Goal: Task Accomplishment & Management: Manage account settings

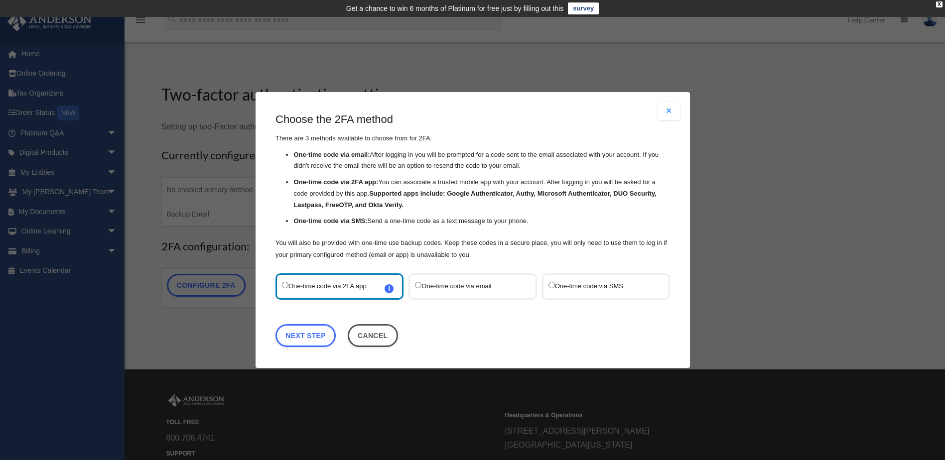
click at [607, 288] on label "One-time code via SMS" at bounding box center [600, 286] width 105 height 13
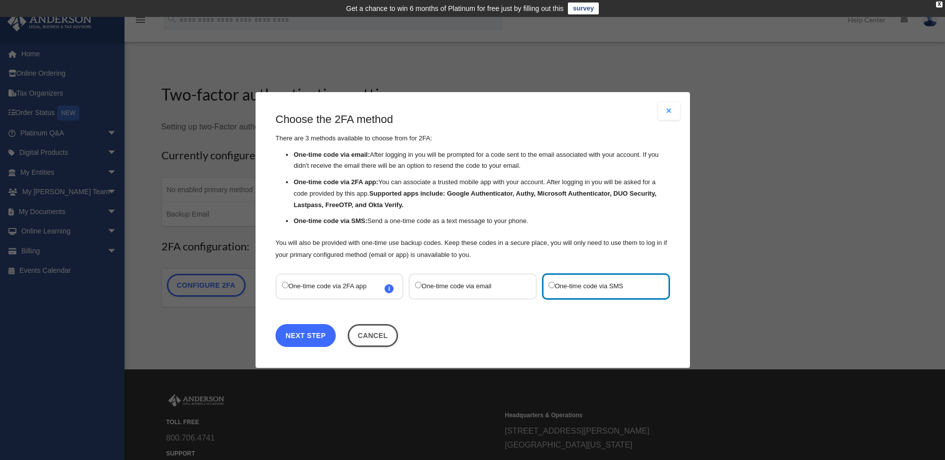
click at [315, 331] on link "Next Step" at bounding box center [305, 335] width 60 height 23
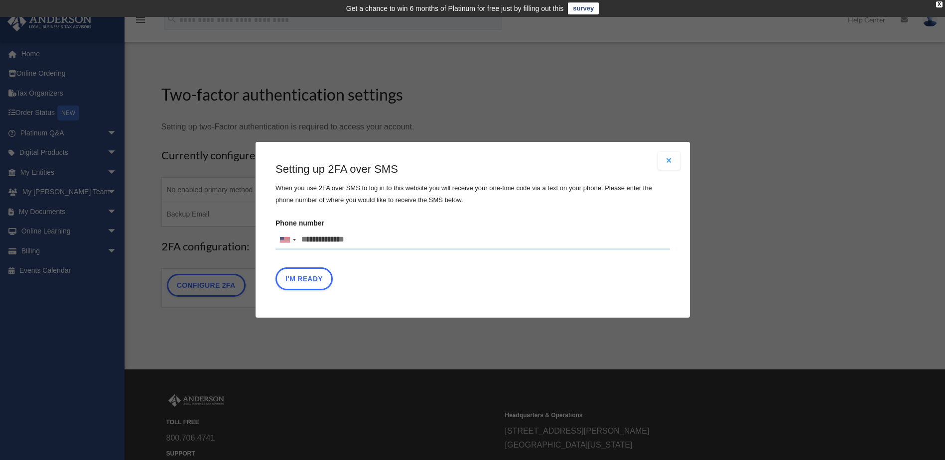
click at [376, 244] on input "Phone number United States +1 United Kingdom +44 Afghanistan (‫افغانستان‬‎) +93…" at bounding box center [472, 240] width 394 height 20
click at [377, 244] on input "**********" at bounding box center [472, 240] width 394 height 20
type input "**********"
click at [447, 224] on fieldset "Setting up 2FA over SMS When you use 2FA over SMS to log in to this website you…" at bounding box center [472, 228] width 394 height 133
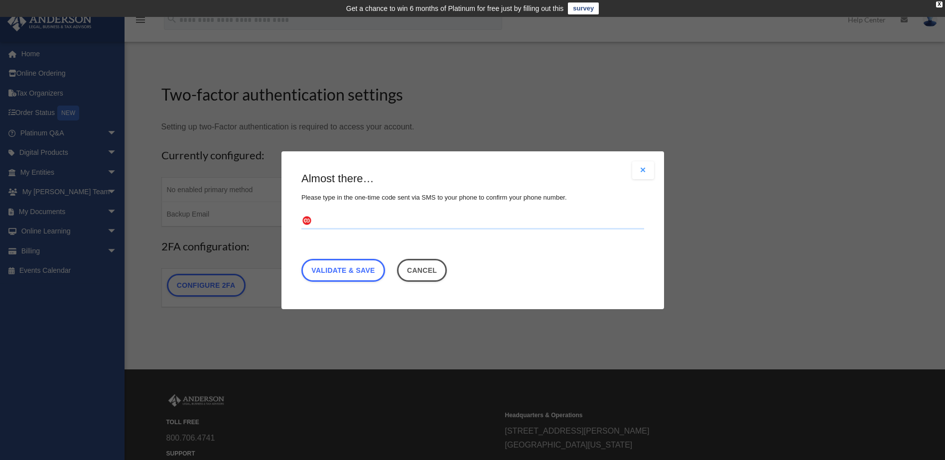
click at [360, 218] on input "text" at bounding box center [472, 221] width 343 height 16
type input "******"
click at [377, 268] on link "Validate & Save" at bounding box center [343, 269] width 84 height 23
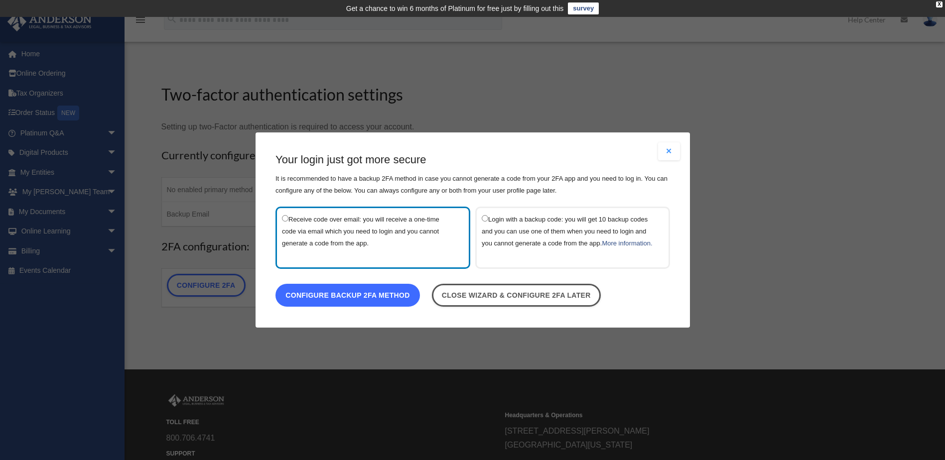
click at [373, 303] on link "Configure backup 2FA method" at bounding box center [347, 295] width 144 height 23
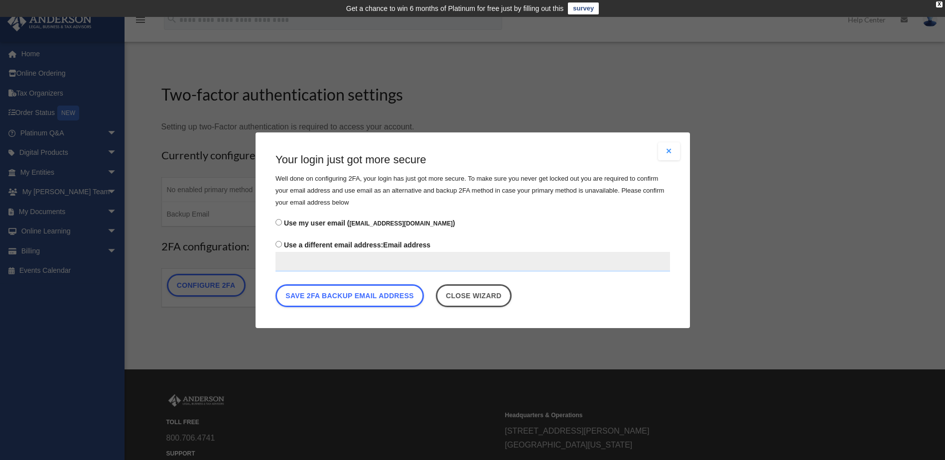
click at [329, 265] on input "Use a different email address: Email address" at bounding box center [472, 262] width 394 height 20
click at [595, 298] on div "Save 2FA backup email address Close wizard" at bounding box center [472, 298] width 394 height 28
click at [395, 294] on button "Save 2FA backup email address" at bounding box center [349, 295] width 148 height 23
click at [294, 218] on label "Use my user email ( elite_tire@yahoo.com )" at bounding box center [472, 223] width 394 height 14
click at [325, 292] on button "Save 2FA backup email address" at bounding box center [349, 295] width 148 height 23
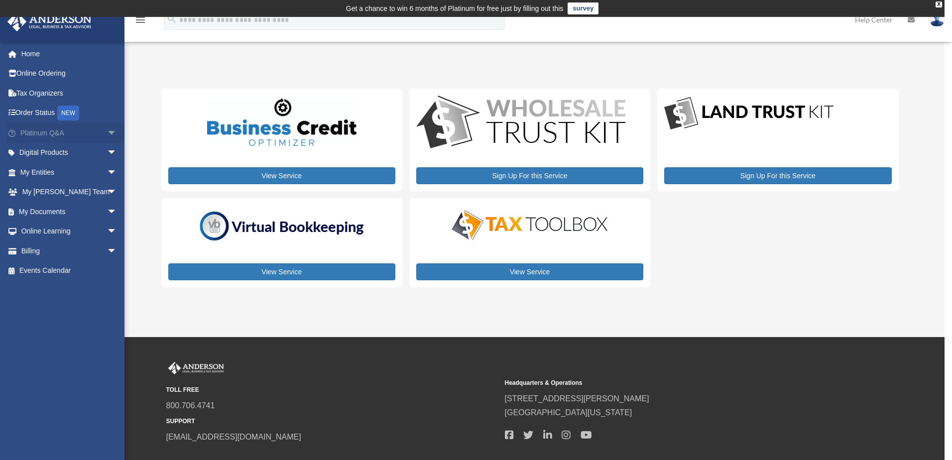
click at [107, 131] on span "arrow_drop_down" at bounding box center [117, 133] width 20 height 20
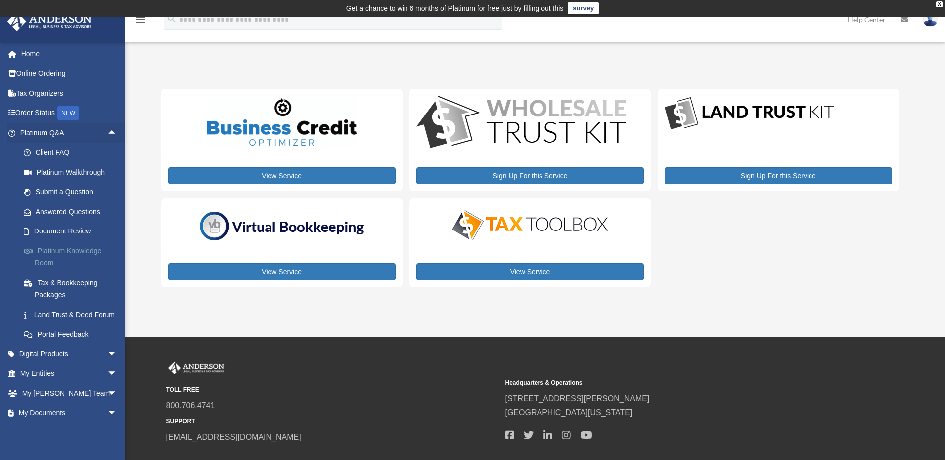
click at [79, 255] on link "Platinum Knowledge Room" at bounding box center [73, 257] width 118 height 32
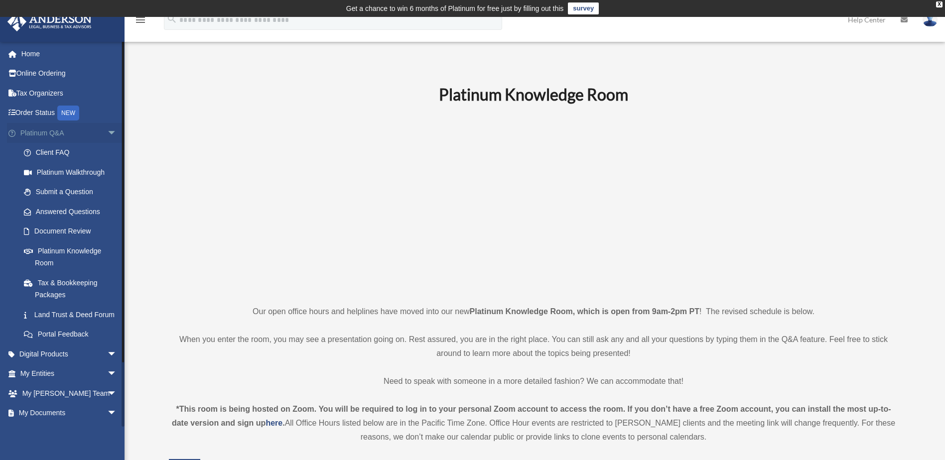
click at [107, 132] on span "arrow_drop_down" at bounding box center [117, 133] width 20 height 20
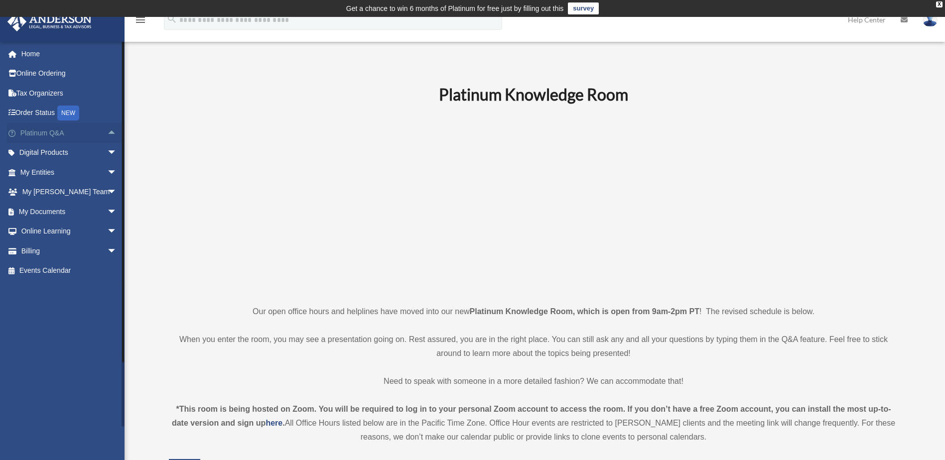
click at [107, 132] on span "arrow_drop_up" at bounding box center [117, 133] width 20 height 20
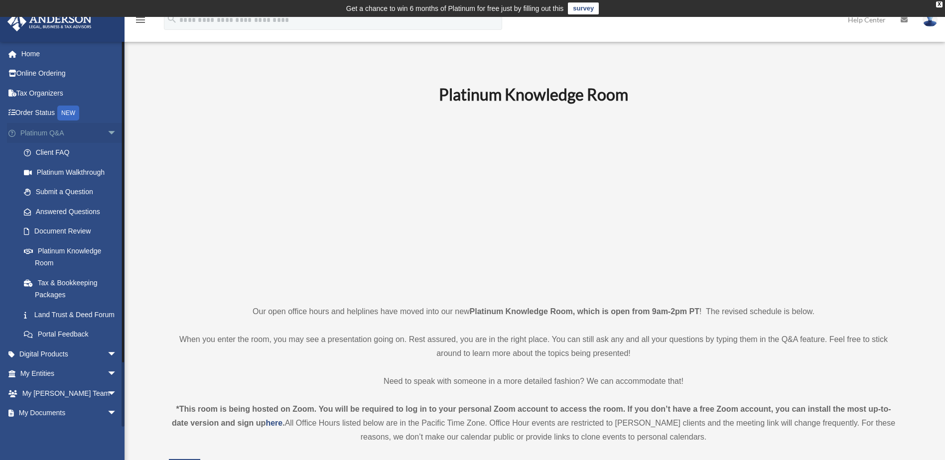
click at [107, 131] on span "arrow_drop_down" at bounding box center [117, 133] width 20 height 20
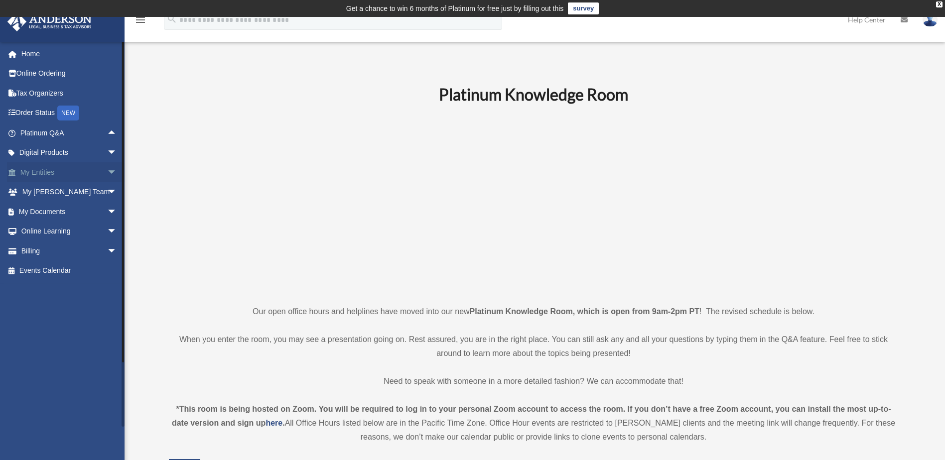
click at [107, 174] on span "arrow_drop_down" at bounding box center [117, 172] width 20 height 20
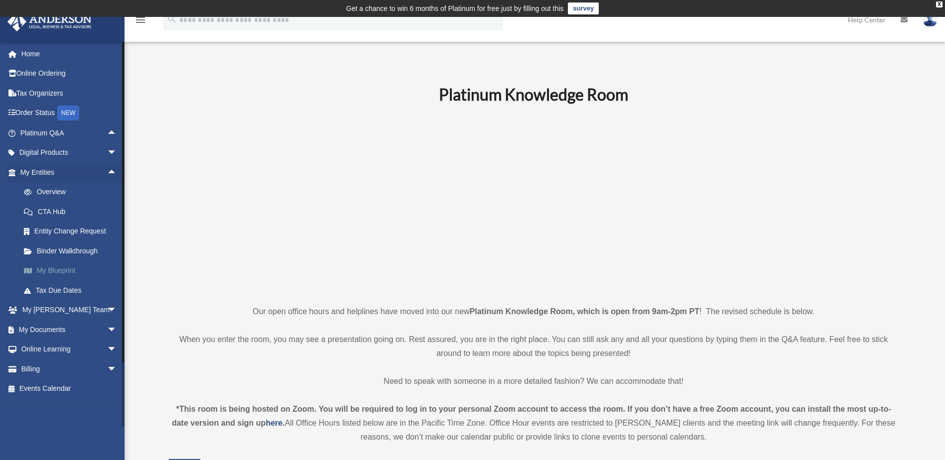
click at [63, 271] on link "My Blueprint" at bounding box center [73, 271] width 118 height 20
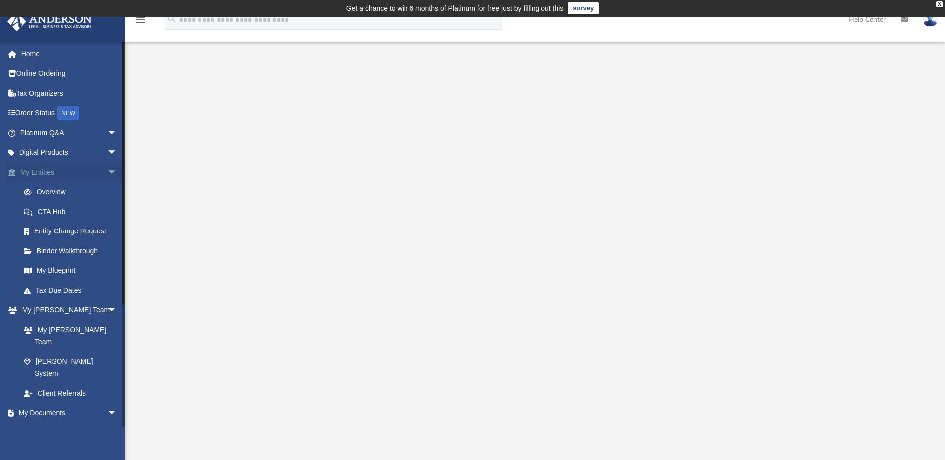
click at [86, 167] on link "My Entities arrow_drop_down" at bounding box center [69, 172] width 125 height 20
click at [85, 170] on link "My Entities arrow_drop_down" at bounding box center [69, 172] width 125 height 20
click at [107, 171] on span "arrow_drop_down" at bounding box center [117, 172] width 20 height 20
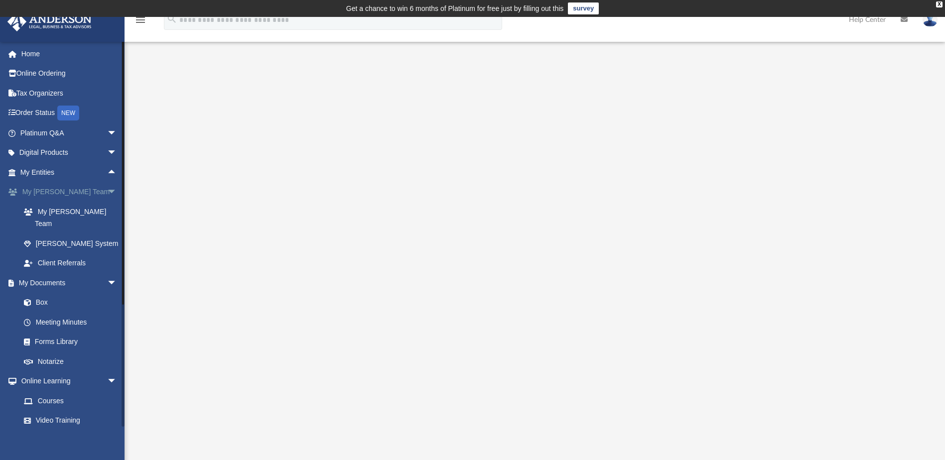
click at [107, 192] on span "arrow_drop_down" at bounding box center [117, 192] width 20 height 20
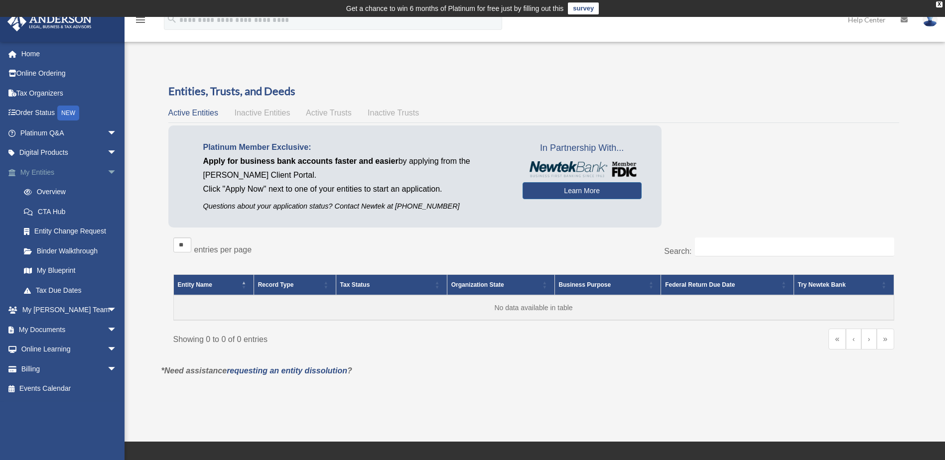
click at [107, 171] on span "arrow_drop_down" at bounding box center [117, 172] width 20 height 20
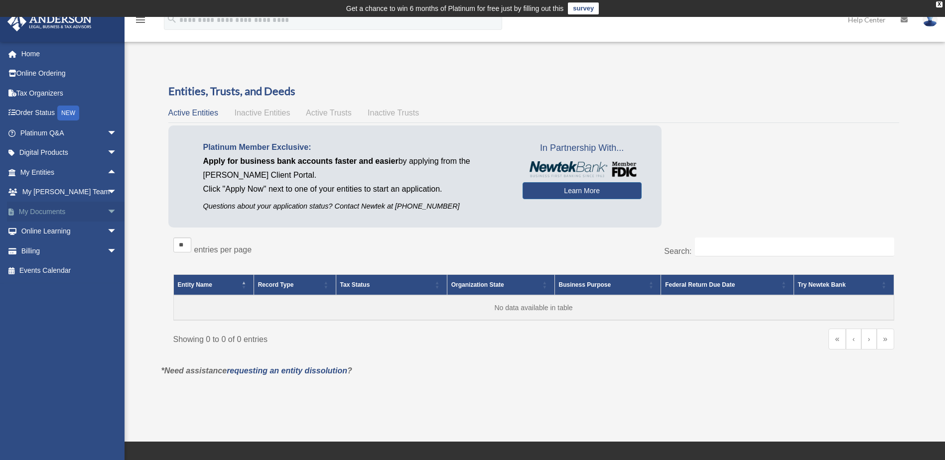
click at [107, 211] on span "arrow_drop_down" at bounding box center [117, 212] width 20 height 20
click at [49, 235] on link "Box" at bounding box center [73, 232] width 118 height 20
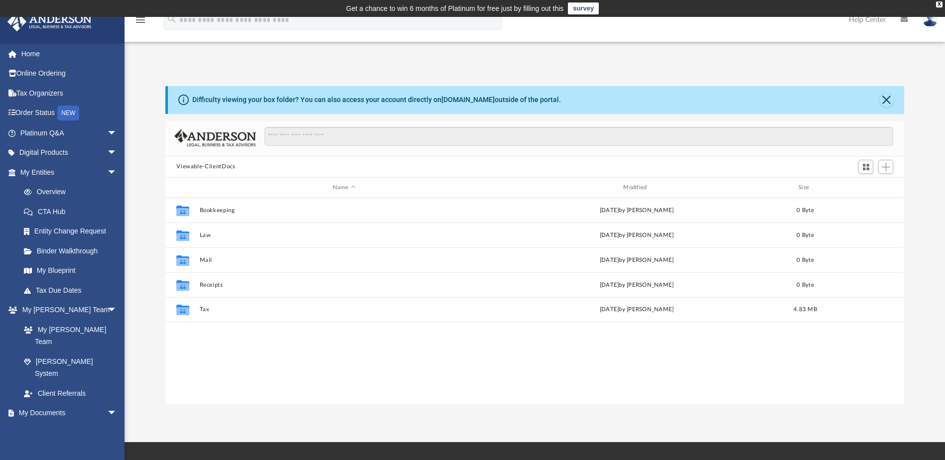
scroll to position [219, 731]
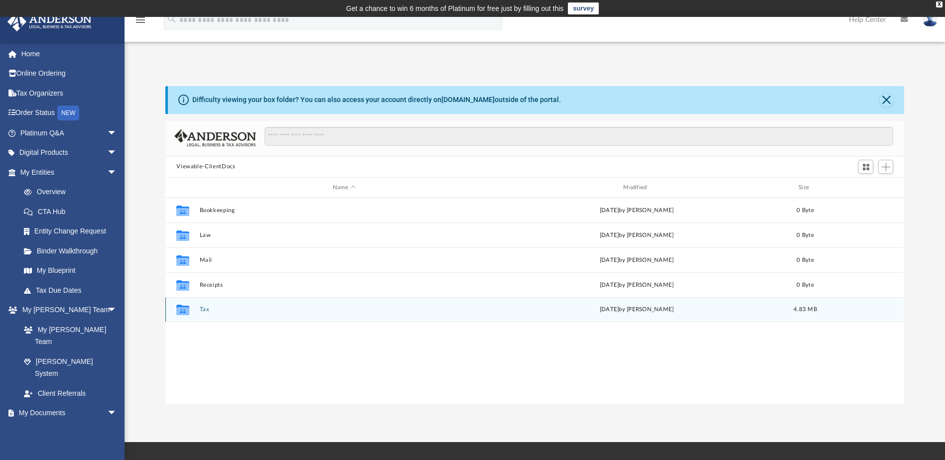
click at [230, 312] on button "Tax" at bounding box center [344, 310] width 288 height 6
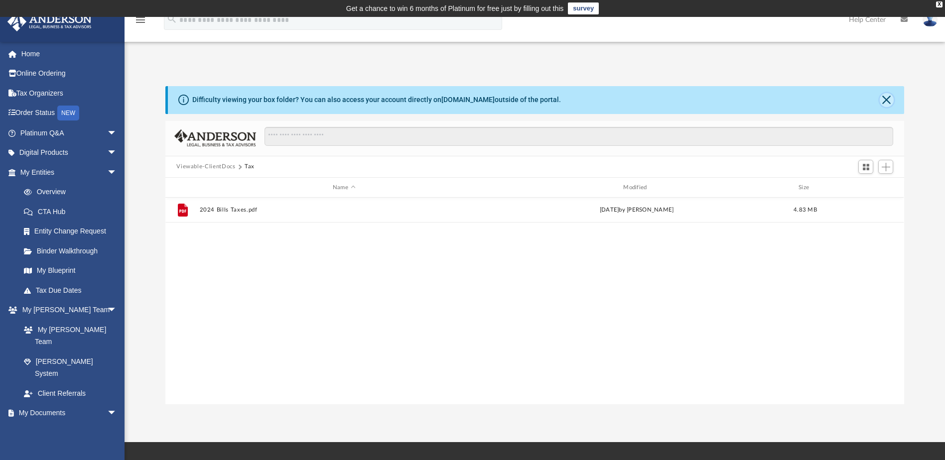
click at [888, 99] on button "Close" at bounding box center [887, 100] width 14 height 14
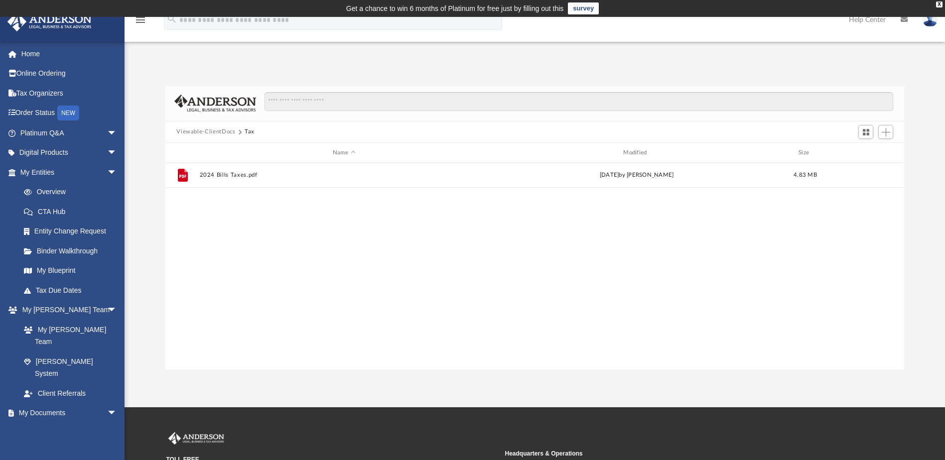
click at [221, 130] on button "Viewable-ClientDocs" at bounding box center [205, 132] width 59 height 9
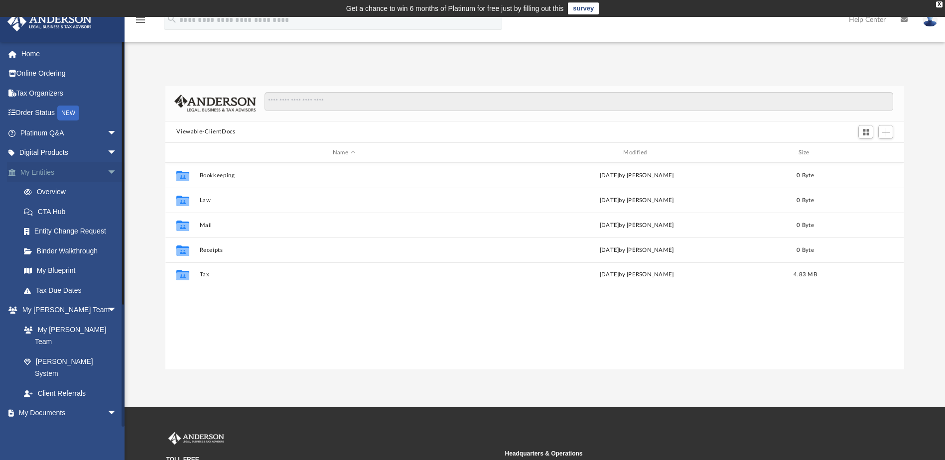
click at [107, 171] on span "arrow_drop_down" at bounding box center [117, 172] width 20 height 20
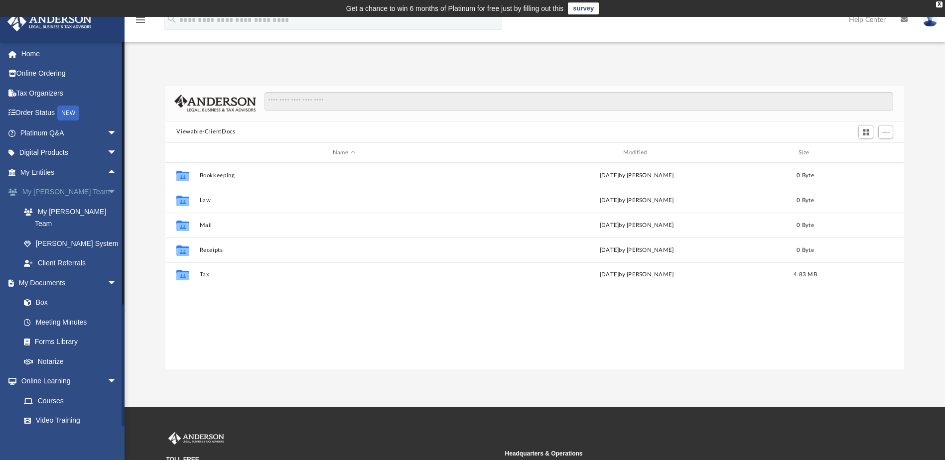
click at [107, 190] on span "arrow_drop_down" at bounding box center [117, 192] width 20 height 20
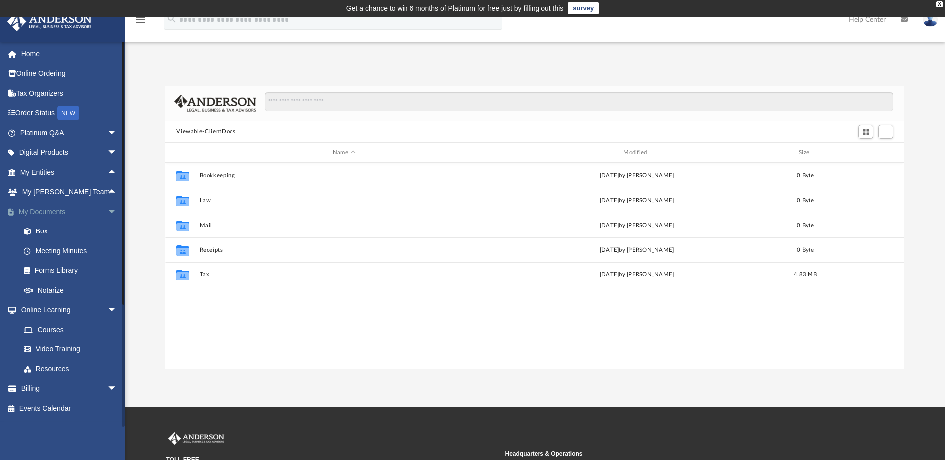
click at [107, 210] on span "arrow_drop_down" at bounding box center [117, 212] width 20 height 20
click at [107, 229] on span "arrow_drop_down" at bounding box center [117, 232] width 20 height 20
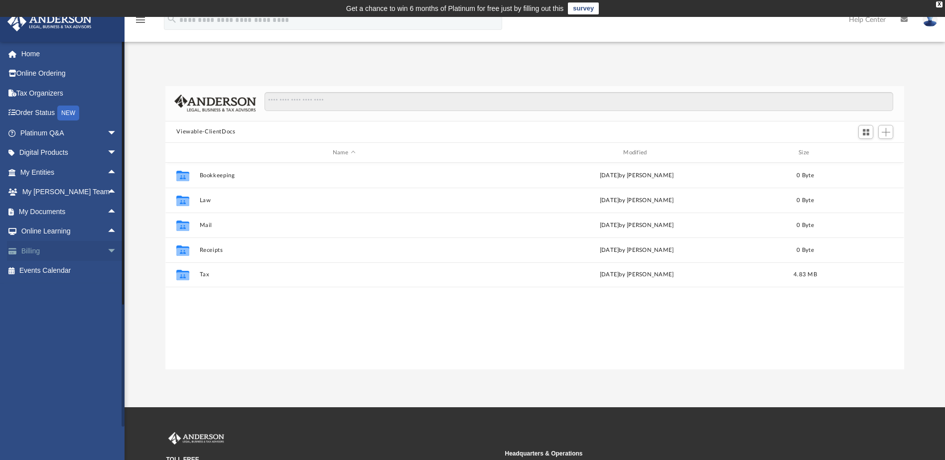
click at [107, 250] on span "arrow_drop_down" at bounding box center [117, 251] width 20 height 20
click at [107, 250] on span "arrow_drop_up" at bounding box center [117, 251] width 20 height 20
click at [107, 252] on span "arrow_drop_down" at bounding box center [117, 251] width 20 height 20
click at [107, 252] on span "arrow_drop_up" at bounding box center [117, 251] width 20 height 20
click at [60, 57] on link "Home" at bounding box center [69, 54] width 125 height 20
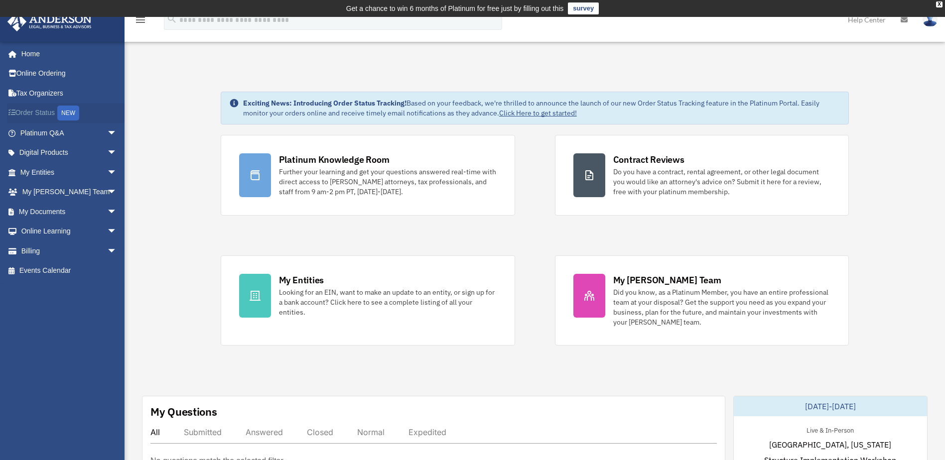
click at [52, 118] on link "Order Status NEW" at bounding box center [69, 113] width 125 height 20
click at [60, 56] on link "Home" at bounding box center [69, 54] width 125 height 20
